Goal: Find specific page/section: Find specific page/section

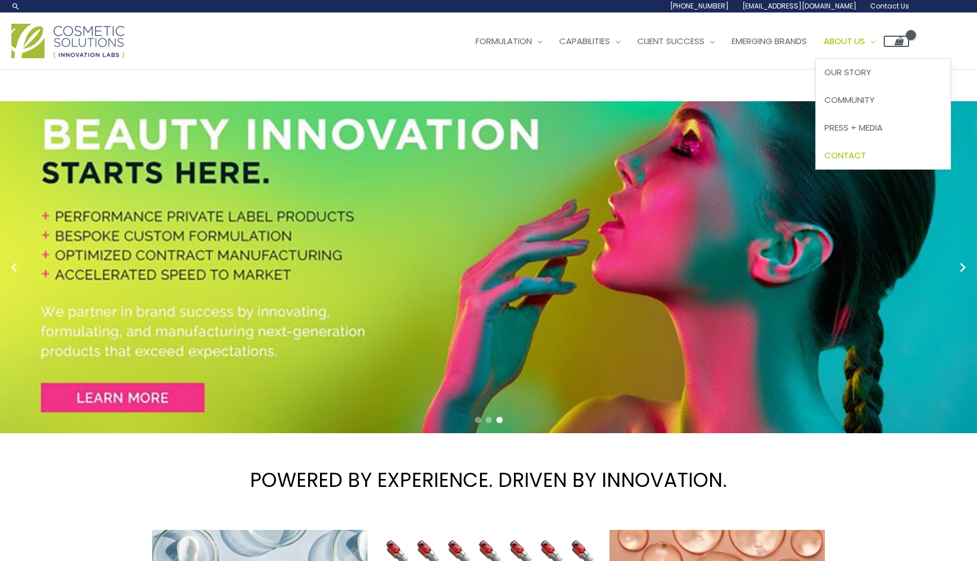
click at [863, 155] on span "Contact" at bounding box center [845, 155] width 42 height 12
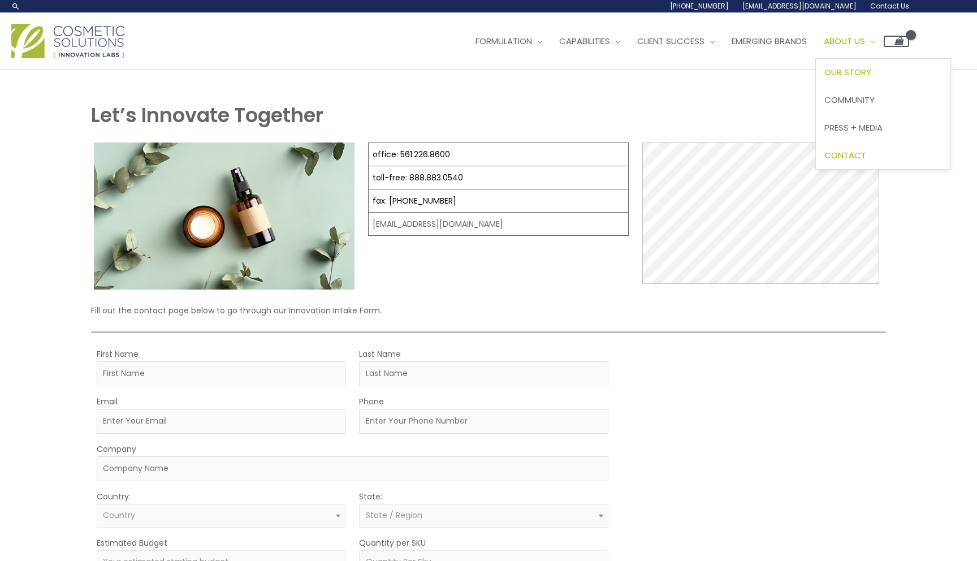
click at [871, 67] on span "Our Story" at bounding box center [847, 72] width 47 height 12
